Goal: Check status: Check status

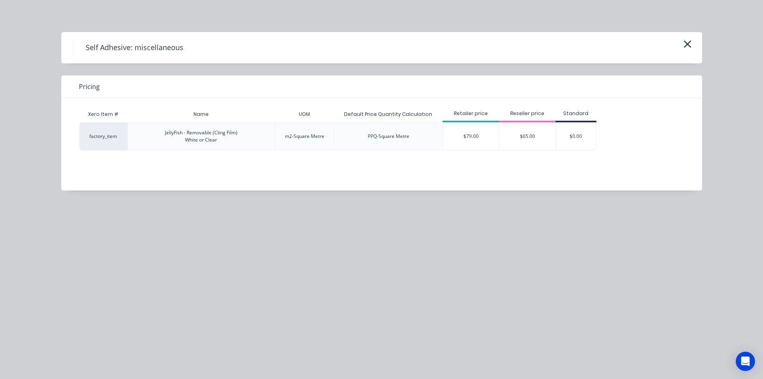
scroll to position [200, 0]
click at [693, 45] on button "button" at bounding box center [687, 44] width 13 height 13
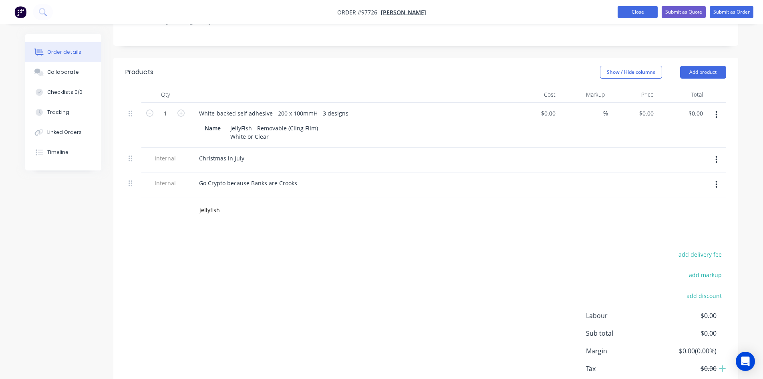
click at [637, 12] on button "Close" at bounding box center [638, 12] width 40 height 12
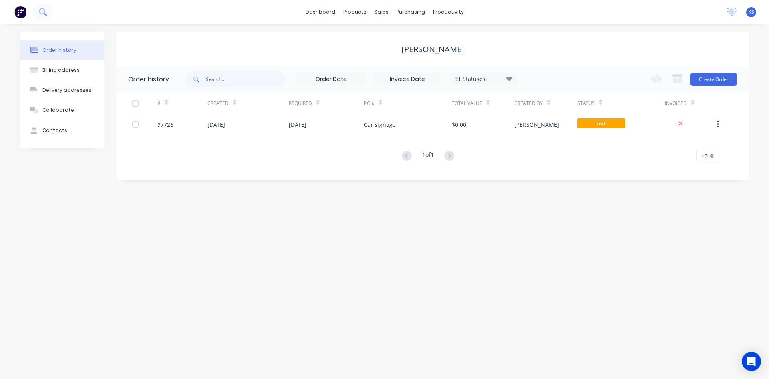
click at [41, 12] on icon at bounding box center [43, 12] width 8 height 8
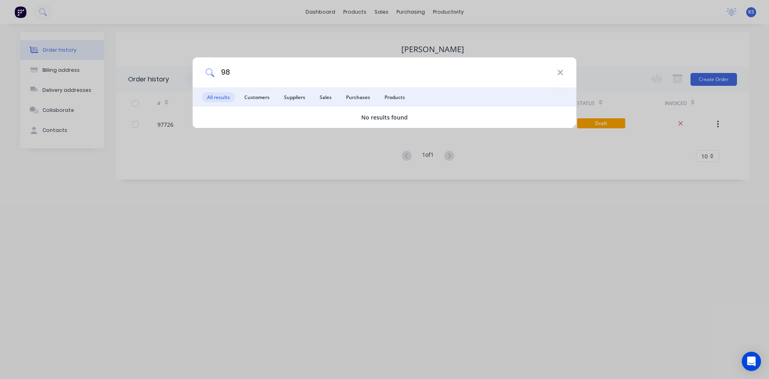
type input "9"
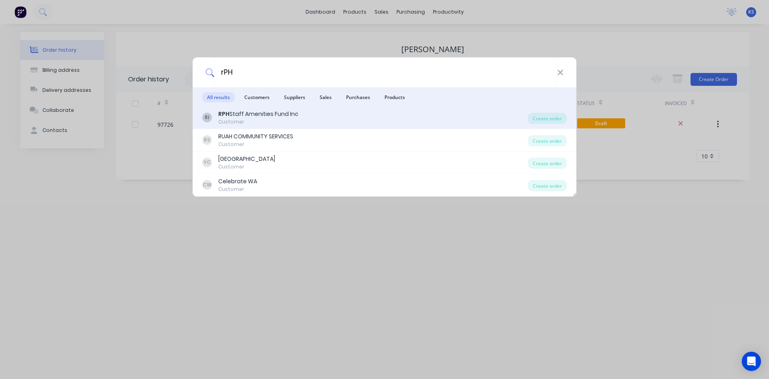
type input "rPH"
click at [250, 120] on div "Customer" at bounding box center [258, 121] width 80 height 7
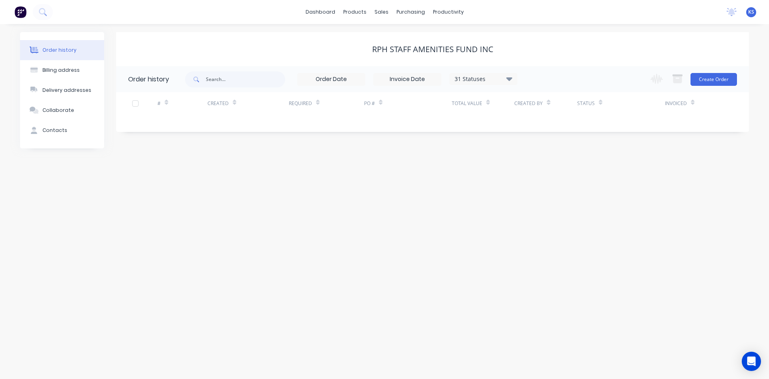
click at [506, 80] on div "31 Statuses" at bounding box center [483, 79] width 67 height 9
click at [550, 171] on label at bounding box center [550, 171] width 0 height 0
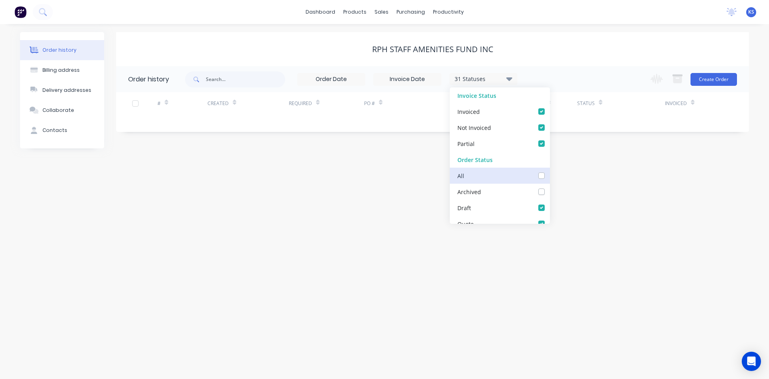
click at [550, 174] on input "checkbox" at bounding box center [553, 175] width 6 height 8
checkbox input "true"
click at [351, 165] on div "Order history Billing address Delivery addresses Collaborate Contacts RPH Staff…" at bounding box center [384, 201] width 769 height 355
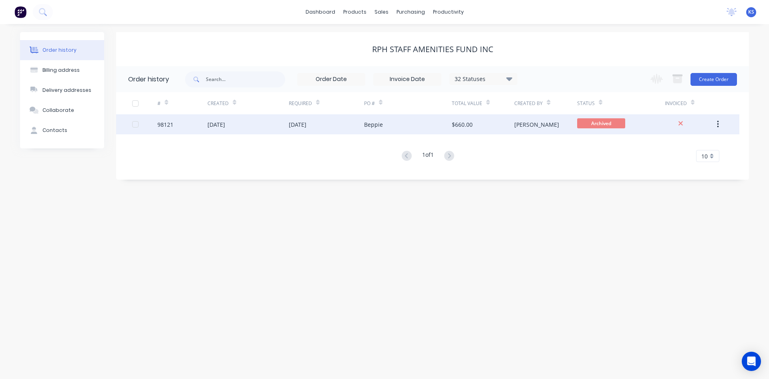
click at [220, 123] on div "[DATE]" at bounding box center [217, 124] width 18 height 8
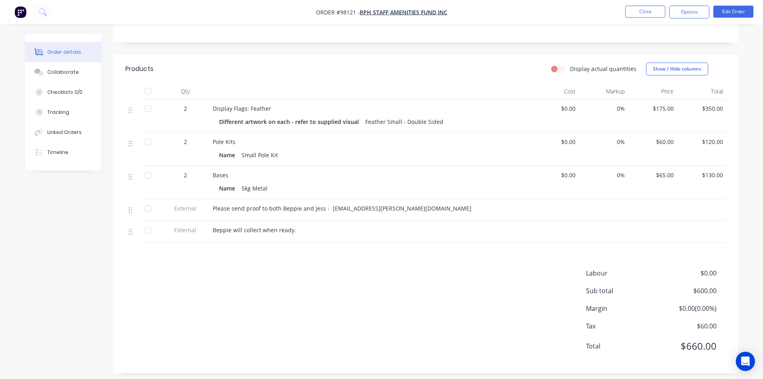
scroll to position [178, 0]
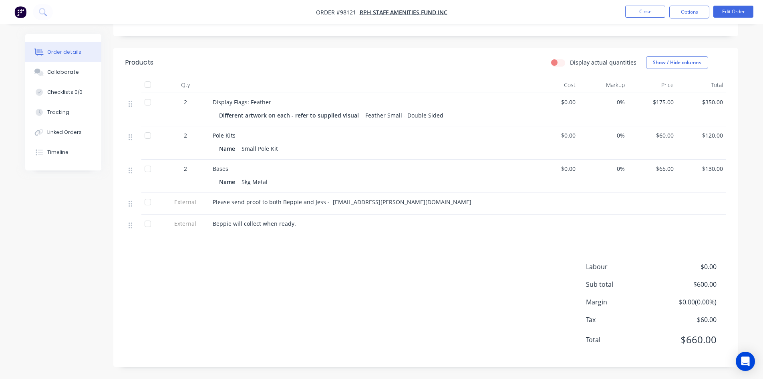
click at [217, 253] on div "Products Display actual quantities Show / Hide columns Qty Cost Markup Price To…" at bounding box center [425, 207] width 625 height 319
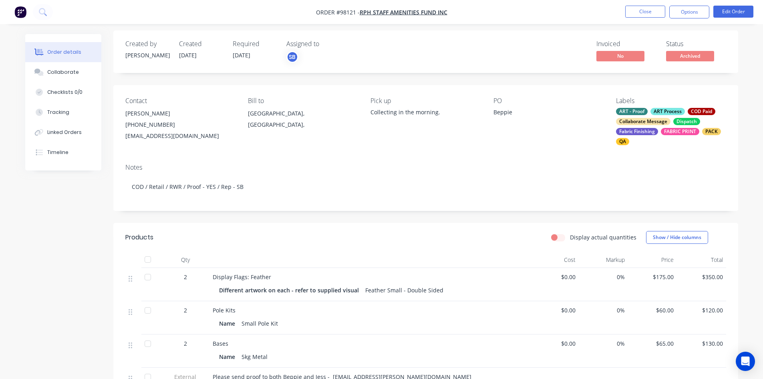
scroll to position [0, 0]
